Goal: Task Accomplishment & Management: Complete application form

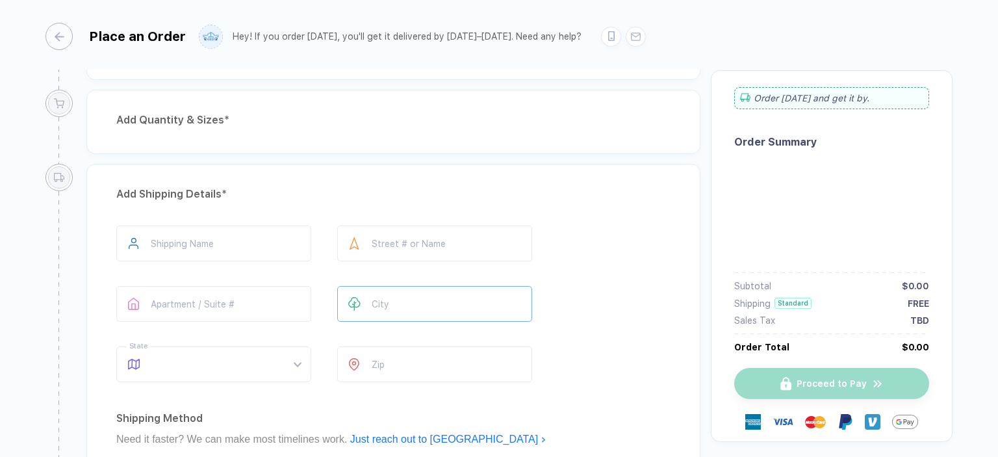
type input "**********"
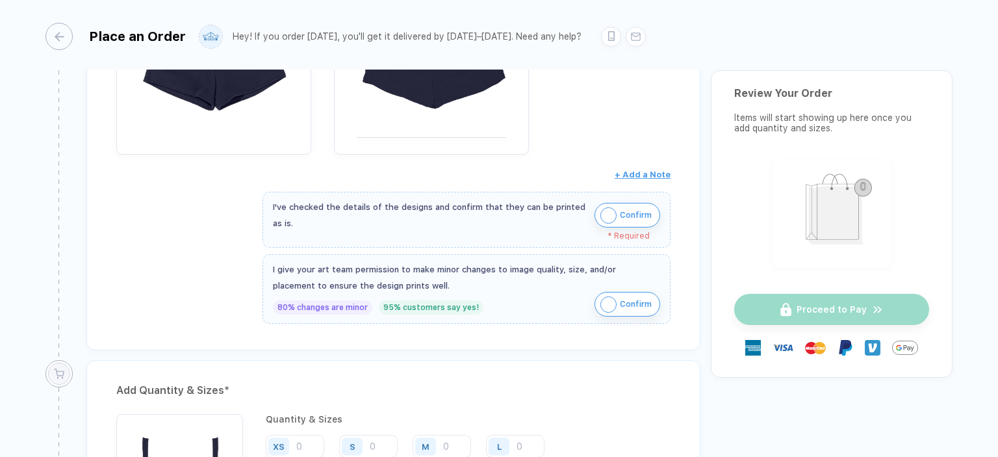
scroll to position [910, 0]
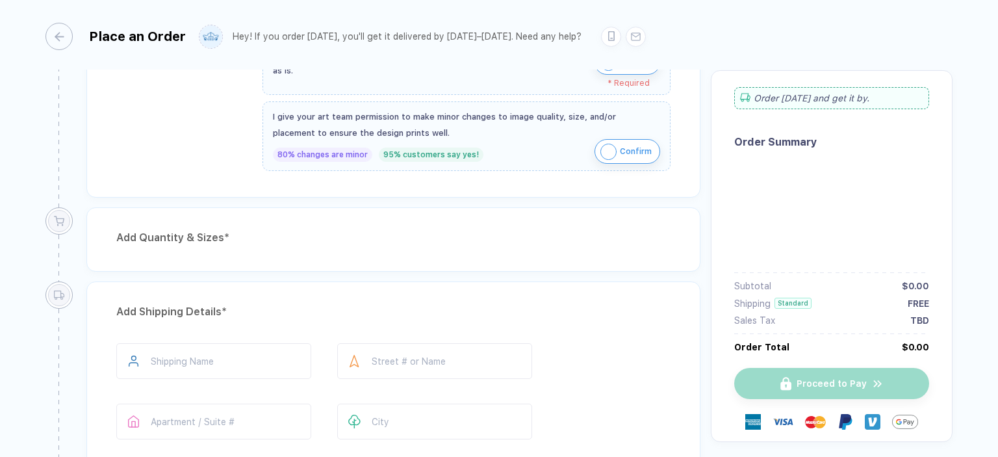
type input "**********"
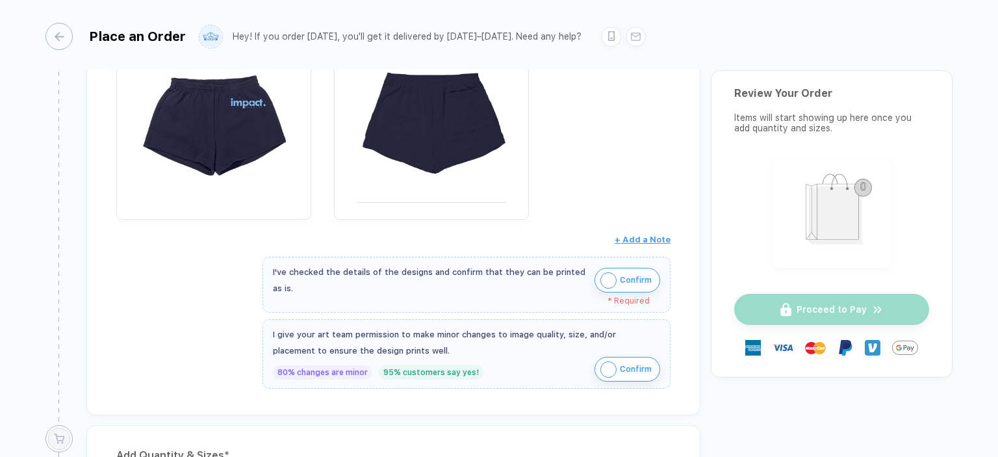
scroll to position [910, 0]
